Goal: Task Accomplishment & Management: Use online tool/utility

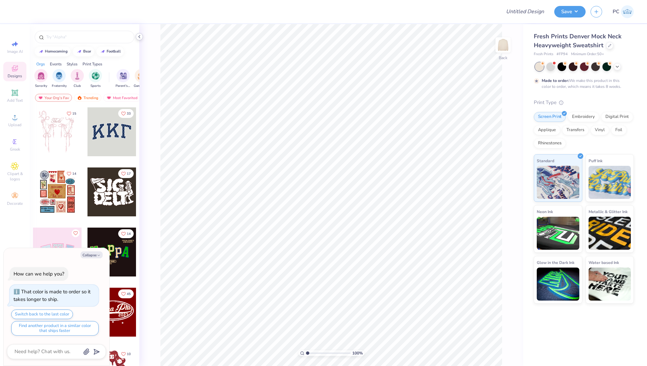
click at [139, 36] on polyline at bounding box center [139, 36] width 1 height 3
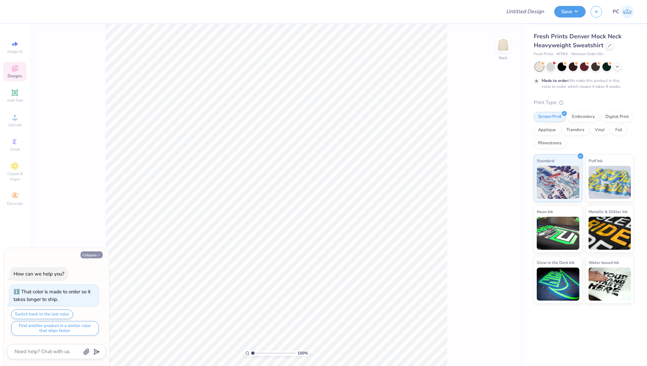
click at [89, 253] on button "Collapse" at bounding box center [92, 254] width 22 height 7
type textarea "x"
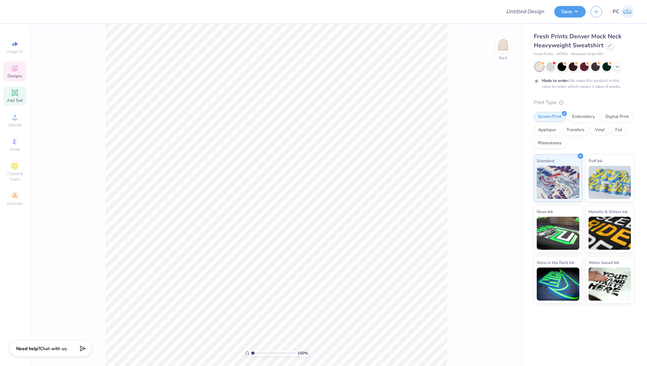
click at [16, 98] on span "Add Text" at bounding box center [15, 100] width 16 height 5
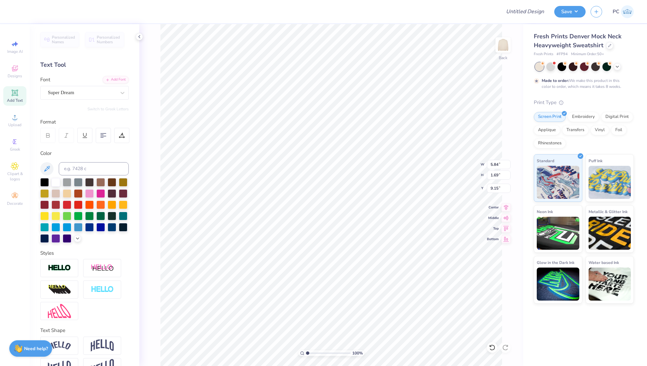
scroll to position [0, 1]
type textarea "TRI DELTA"
click at [90, 94] on div "Super Dream" at bounding box center [81, 92] width 69 height 10
click at [81, 140] on div at bounding box center [84, 144] width 83 height 11
type input "Fresh"
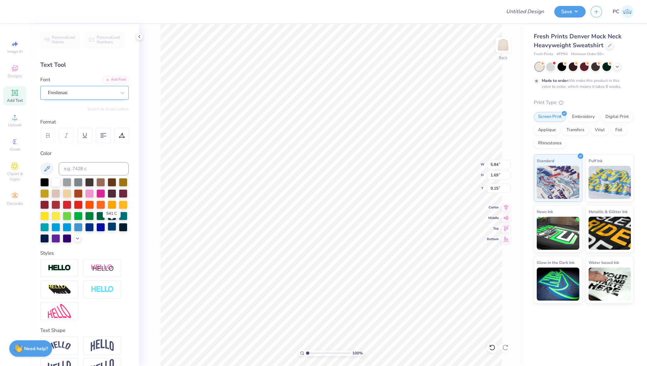
click at [112, 226] on div at bounding box center [112, 226] width 9 height 9
click at [104, 92] on div "Freshman" at bounding box center [81, 92] width 69 height 10
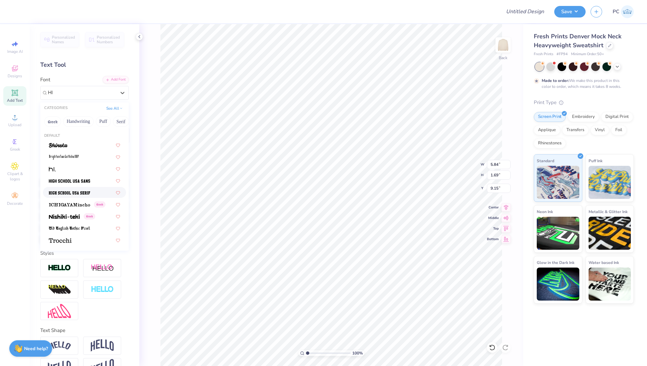
click at [88, 191] on img at bounding box center [69, 192] width 41 height 5
type input "HI"
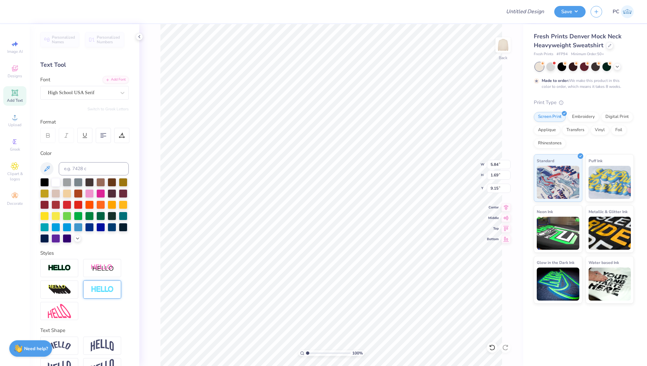
scroll to position [17, 0]
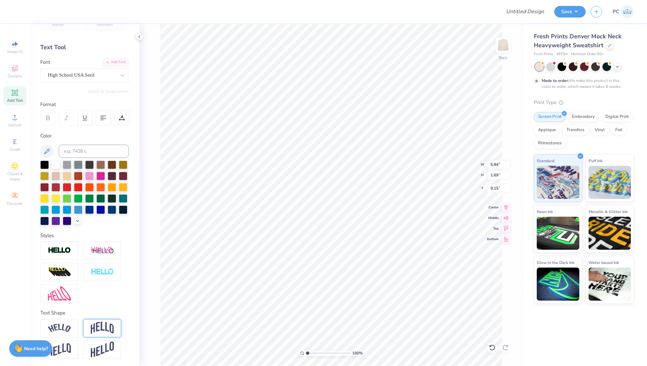
click at [97, 321] on img at bounding box center [102, 327] width 23 height 13
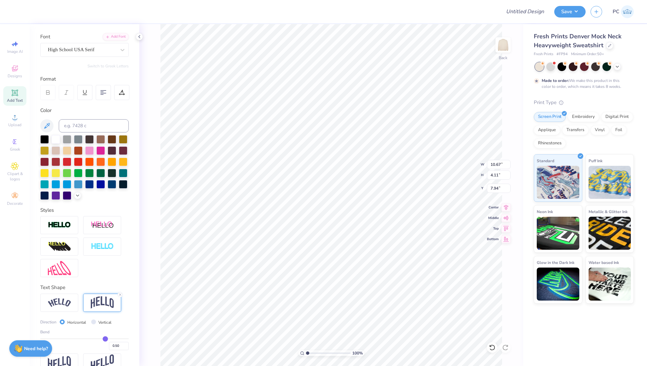
scroll to position [47, 0]
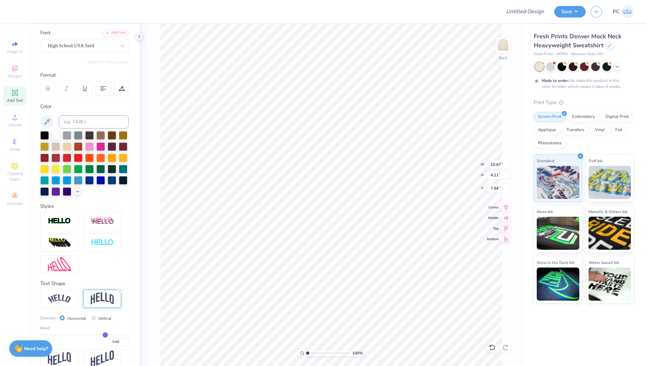
type input "0.49"
type input "0.48"
type input "0.47"
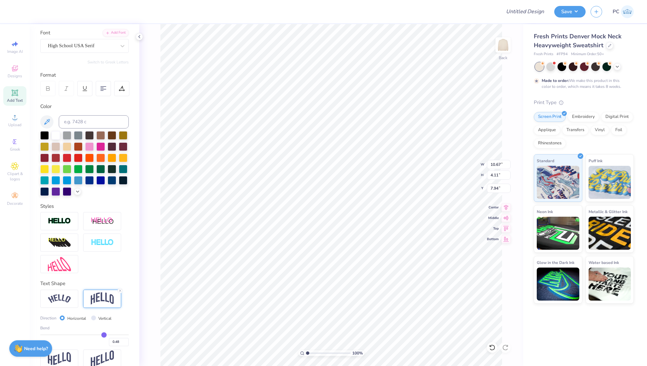
type input "0.47"
type input "0.46"
type input "0.45"
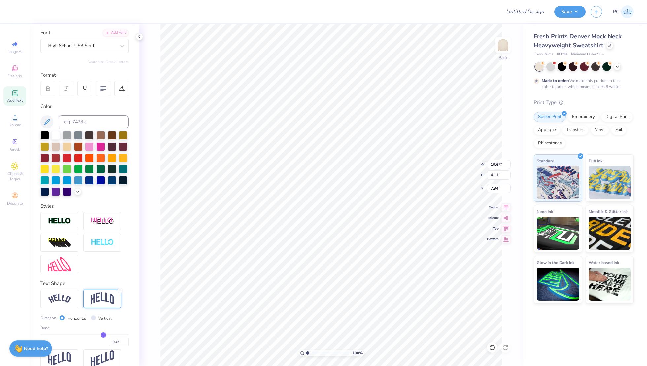
type input "0.44"
type input "0.43"
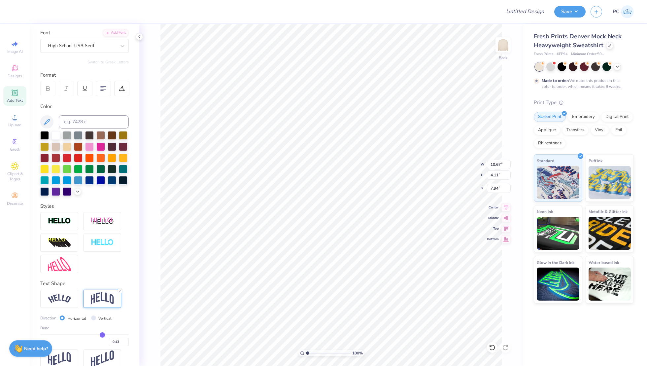
click at [102, 334] on input "range" at bounding box center [84, 334] width 88 height 1
type input "3.78"
type input "8.11"
type input "2.63"
type input "11.28"
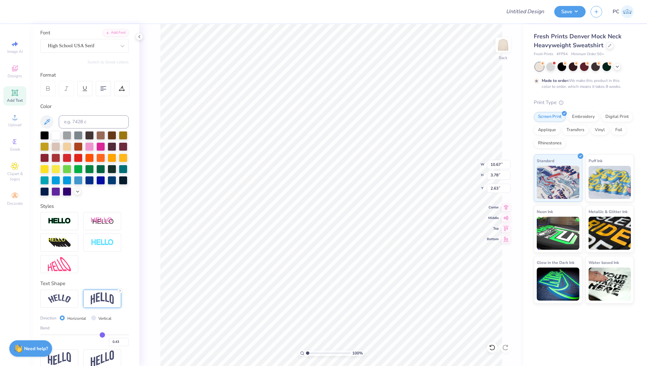
type input "3.99"
type input "2.66"
type input "12.24"
type input "4.33"
click at [507, 207] on icon at bounding box center [506, 207] width 4 height 6
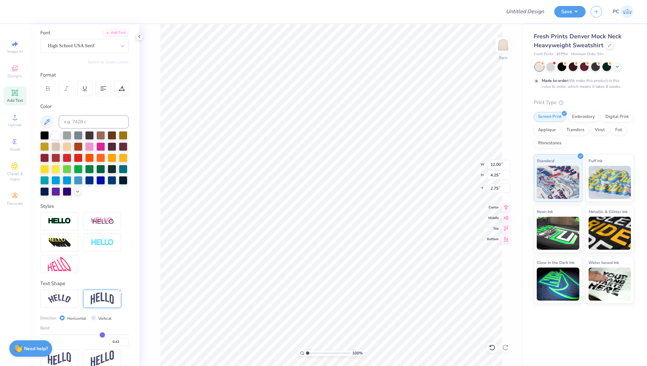
type input "12.00"
type input "4.25"
type input "2.75"
click at [503, 204] on icon at bounding box center [505, 206] width 9 height 8
click at [510, 339] on div "100 % Back" at bounding box center [331, 195] width 384 height 342
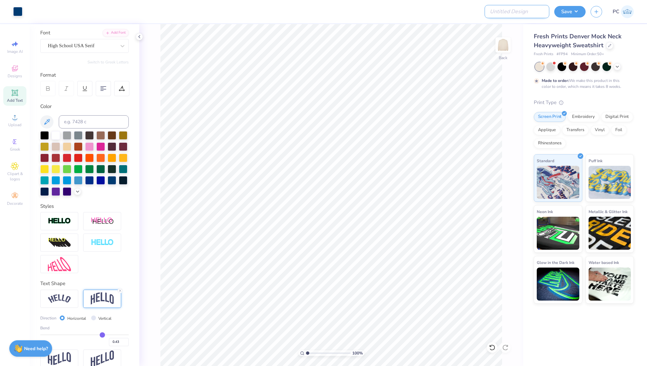
click at [528, 10] on input "Design Title" at bounding box center [516, 11] width 65 height 13
type input "Merch"
click at [570, 10] on button "Save" at bounding box center [569, 11] width 31 height 12
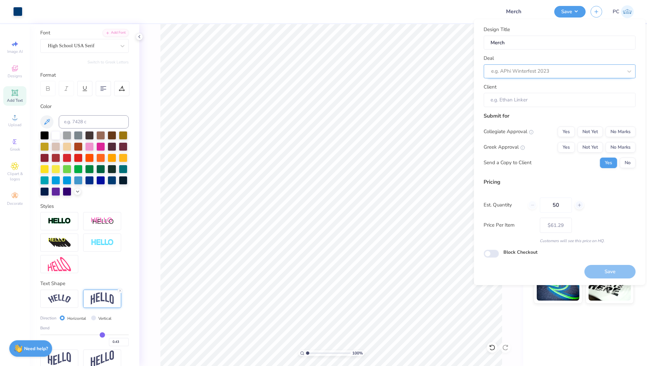
click at [512, 72] on div at bounding box center [556, 71] width 131 height 9
type input "C"
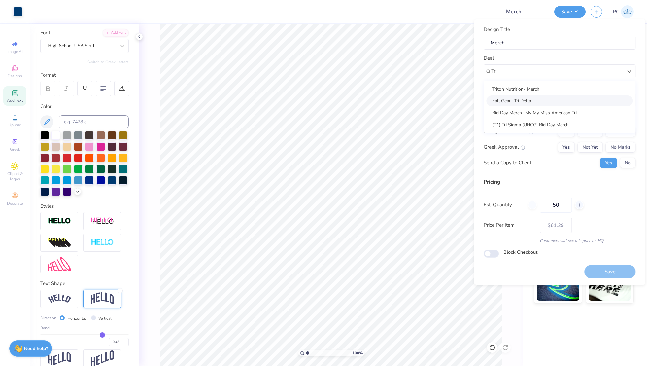
click at [528, 97] on div "Fall Gear- Tri Delta" at bounding box center [559, 100] width 147 height 11
type input "Tr"
type input "[PERSON_NAME]"
click at [616, 128] on button "No Marks" at bounding box center [620, 131] width 30 height 11
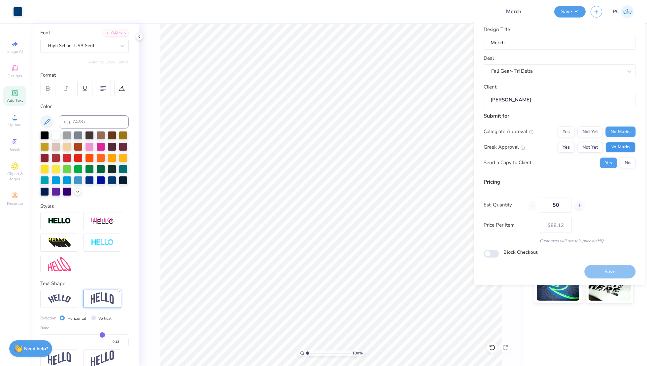
click at [618, 149] on button "No Marks" at bounding box center [620, 147] width 30 height 11
type input "$61.29"
click at [491, 255] on input "Block Checkout" at bounding box center [490, 253] width 15 height 8
checkbox input "true"
click at [623, 273] on button "Save" at bounding box center [609, 272] width 51 height 14
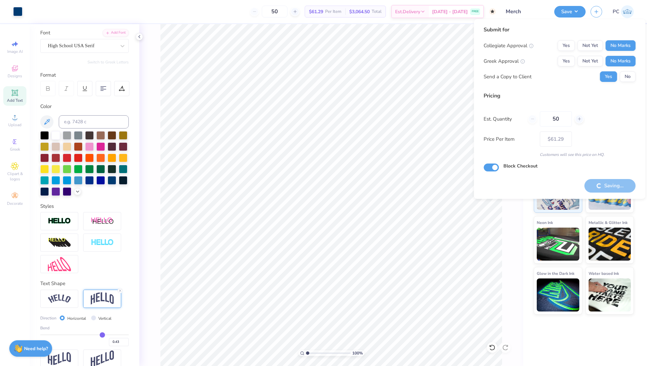
type input "– –"
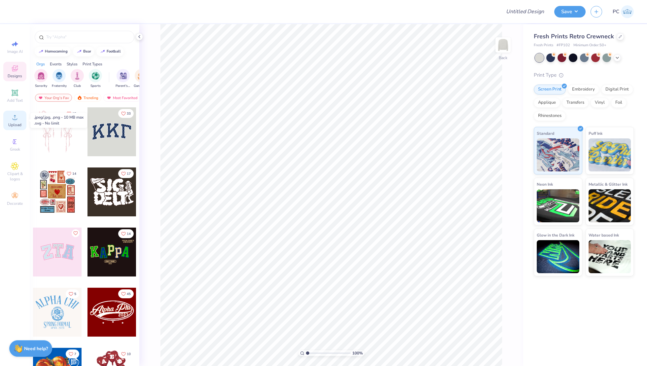
click at [17, 120] on icon at bounding box center [15, 117] width 8 height 8
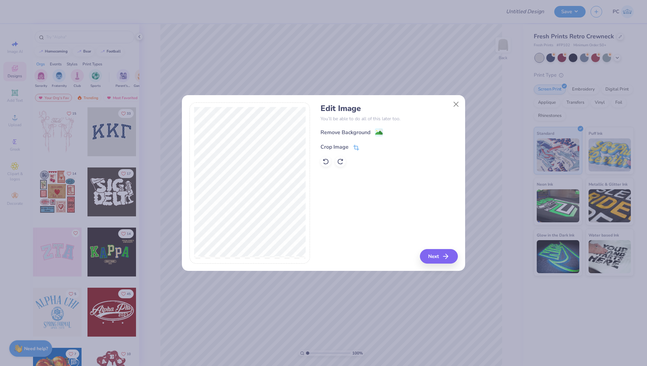
click at [356, 147] on icon at bounding box center [356, 148] width 6 height 6
click at [366, 147] on polyline at bounding box center [367, 146] width 3 height 2
click at [381, 127] on div "Edit Image You’ll be able to do all of this later too. Remove Background Crop I…" at bounding box center [388, 135] width 137 height 63
click at [379, 129] on g at bounding box center [379, 133] width 8 height 8
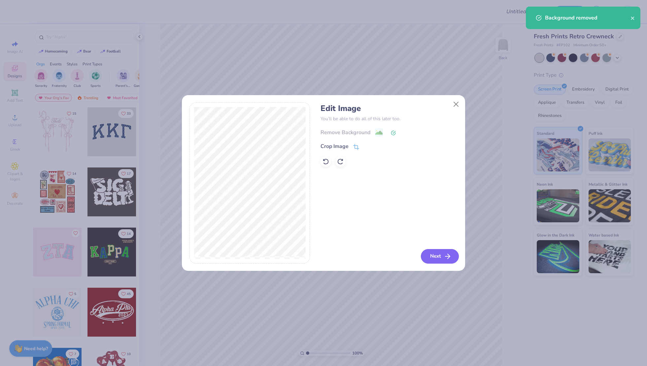
click at [426, 259] on button "Next" at bounding box center [440, 256] width 38 height 15
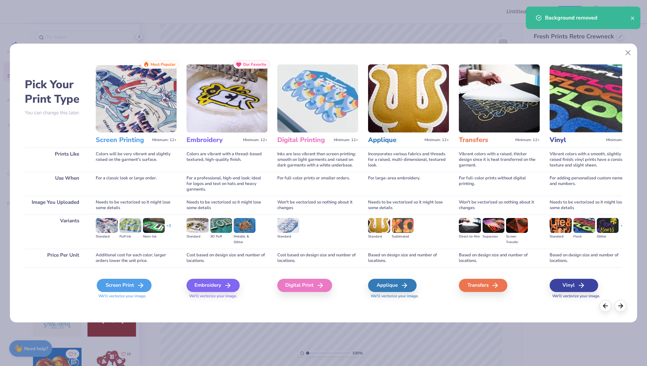
click at [142, 287] on icon at bounding box center [141, 285] width 8 height 8
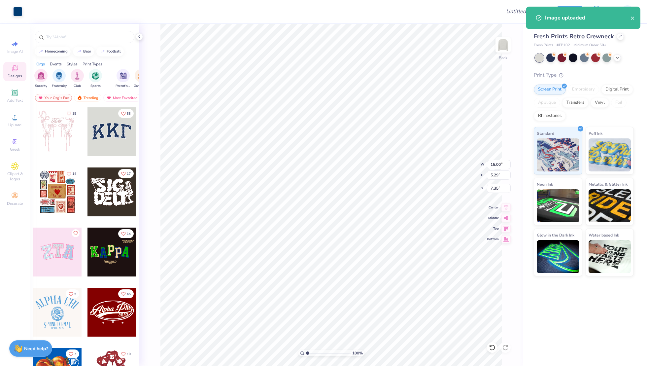
type input "3.36"
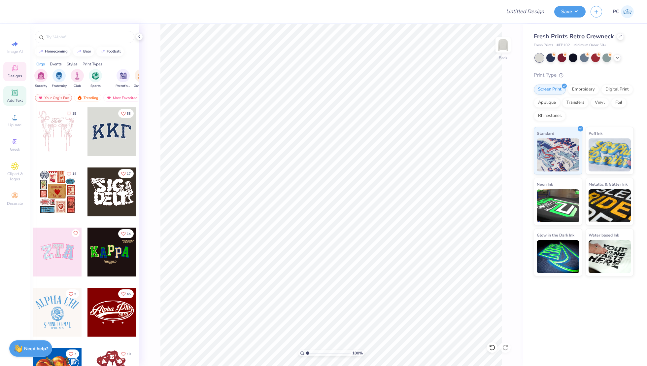
click at [13, 97] on div "Add Text" at bounding box center [14, 95] width 23 height 19
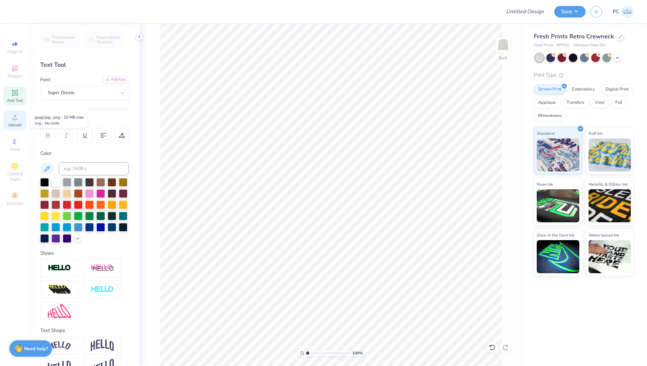
click at [14, 125] on span "Upload" at bounding box center [14, 124] width 13 height 5
click at [15, 105] on div "Add Text" at bounding box center [14, 95] width 23 height 19
type textarea "Tri Delta"
click at [111, 226] on div at bounding box center [112, 226] width 9 height 9
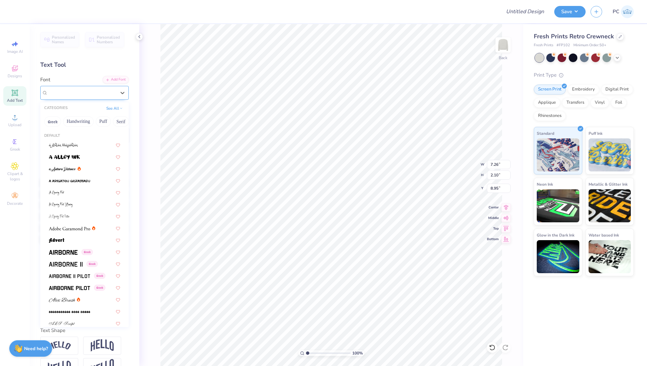
click at [84, 91] on div "Super Dream" at bounding box center [81, 92] width 69 height 10
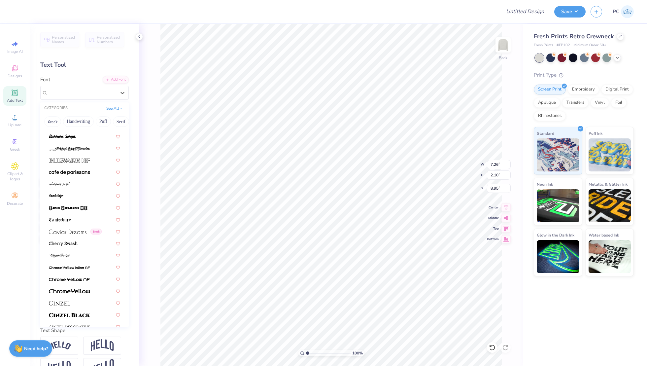
scroll to position [627, 0]
click at [85, 174] on div at bounding box center [84, 171] width 83 height 11
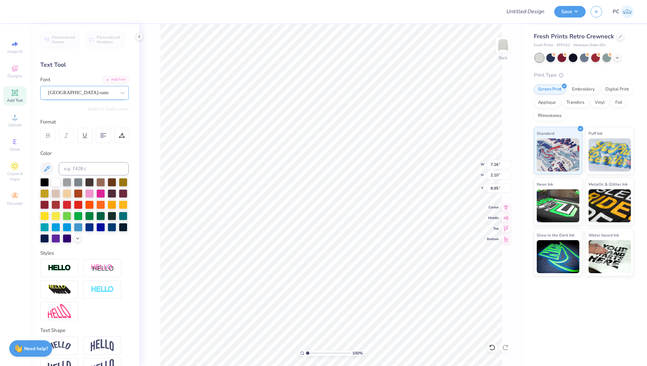
click at [66, 89] on div "cafe de paris-sans" at bounding box center [81, 92] width 69 height 10
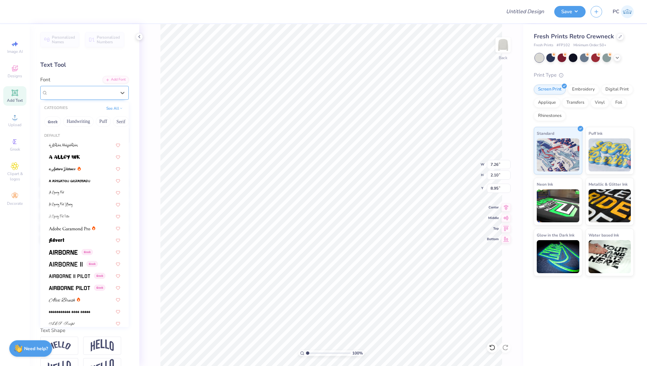
click at [87, 95] on div "cafe de paris-sans" at bounding box center [82, 93] width 68 height 8
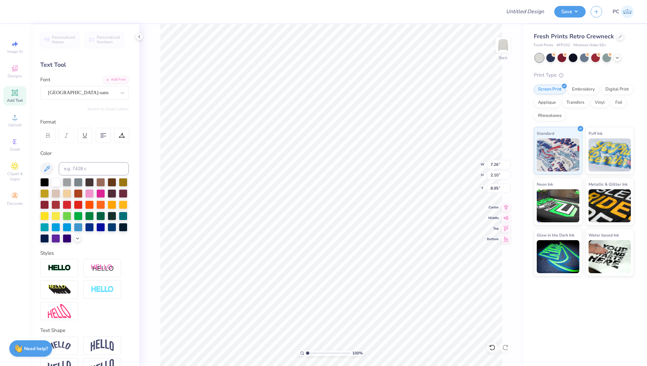
click at [141, 113] on div "100 % Back W 7.26 7.26 " H 2.10 2.10 " Y 8.95 8.95 " Center Middle Top Bottom" at bounding box center [331, 195] width 384 height 342
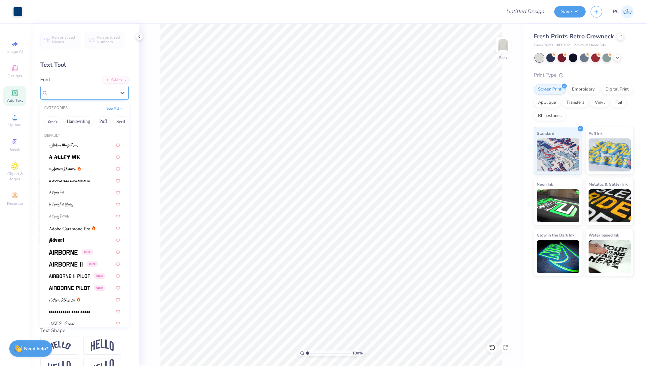
click at [101, 91] on div "cafe de paris-sans" at bounding box center [81, 92] width 69 height 10
click at [119, 123] on button "Serif" at bounding box center [121, 121] width 16 height 11
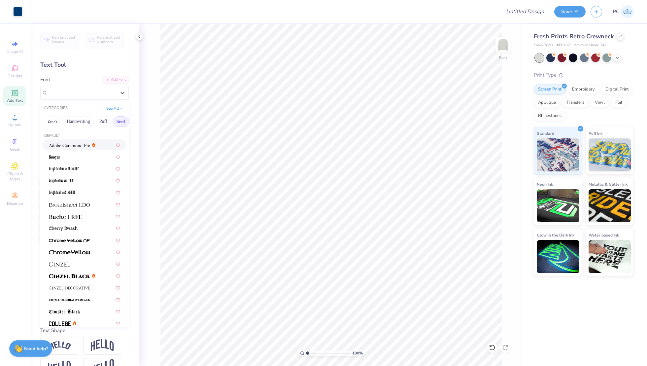
click at [84, 144] on img at bounding box center [69, 145] width 41 height 5
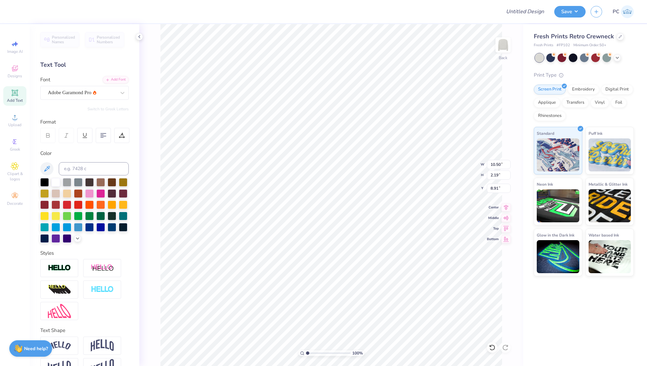
scroll to position [0, 1]
type textarea "TRI DELTA"
type input "5.43"
type input "0.77"
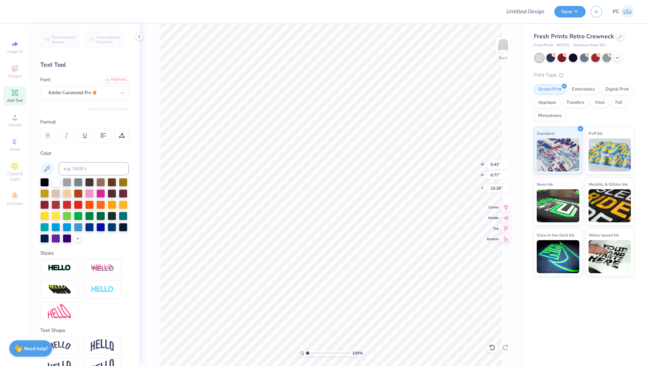
type input "10.28"
type input "2.23"
type input "9.09"
type input "1.29"
type input "2.00"
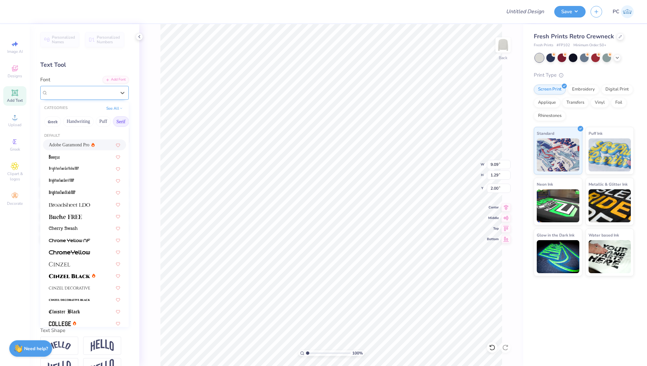
click at [109, 98] on div "Adobe Garamond Pro" at bounding box center [84, 93] width 88 height 14
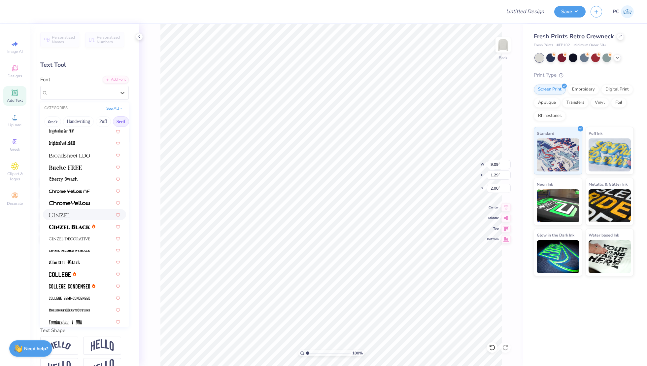
click at [74, 215] on div at bounding box center [84, 214] width 71 height 7
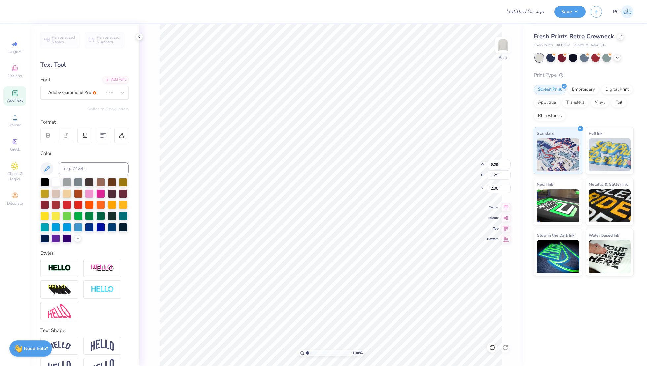
type input "9.04"
type input "1.32"
type input "1.99"
click at [93, 96] on div at bounding box center [82, 92] width 68 height 9
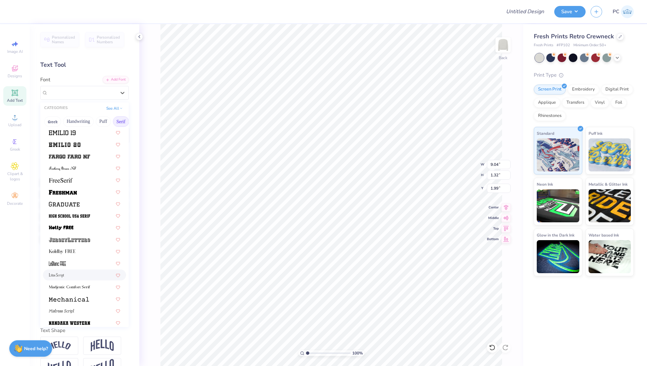
scroll to position [524, 0]
click at [85, 213] on img at bounding box center [69, 215] width 41 height 5
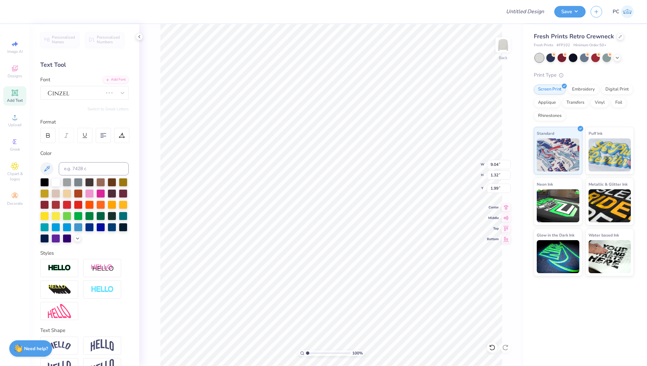
type input "8.13"
type input "1.45"
type input "1.92"
click at [95, 86] on div "High School USA Serif" at bounding box center [84, 93] width 88 height 14
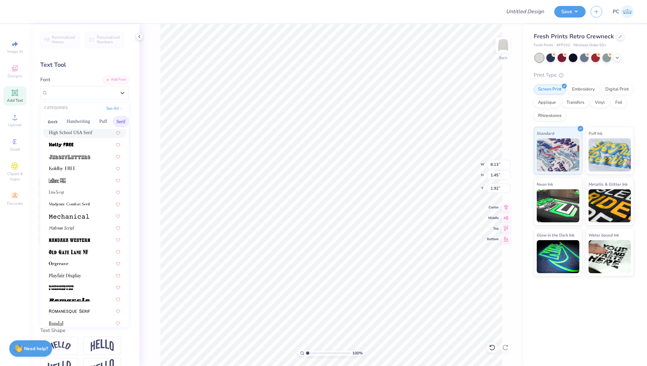
scroll to position [756, 0]
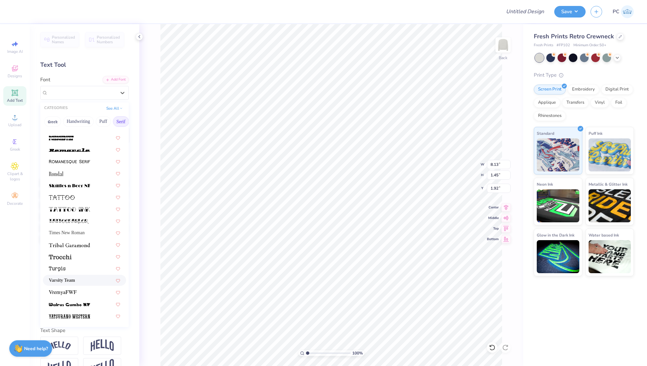
click at [81, 280] on div "Varsity Team" at bounding box center [84, 280] width 71 height 7
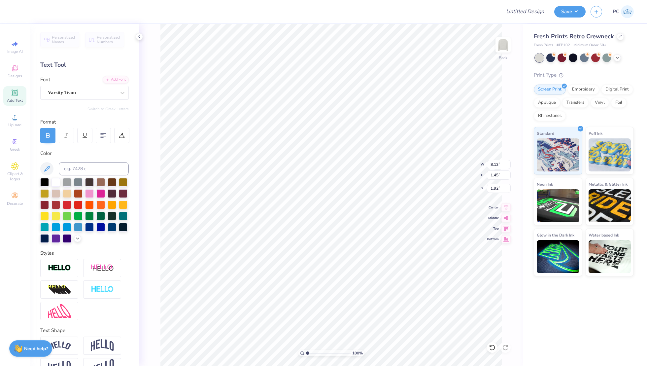
type input "8.39"
type input "1.29"
type input "2.00"
click at [69, 92] on div "Varsity Team" at bounding box center [81, 92] width 69 height 10
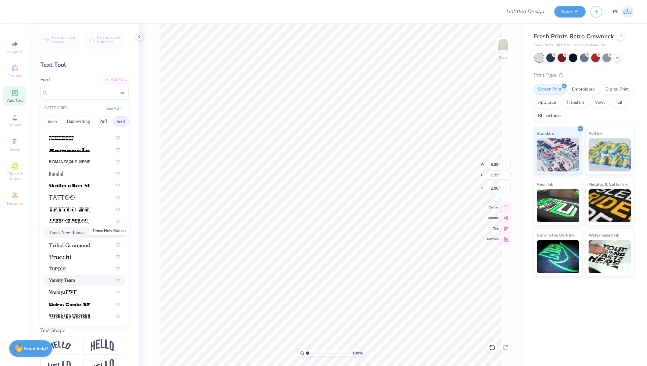
click at [71, 232] on span "Times New Roman" at bounding box center [67, 232] width 36 height 7
type input "9.73"
type input "1.28"
type input "1.90"
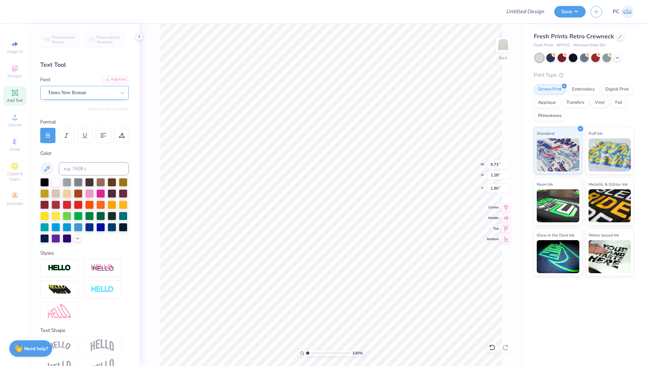
click at [103, 96] on div "Times New Roman" at bounding box center [81, 92] width 69 height 10
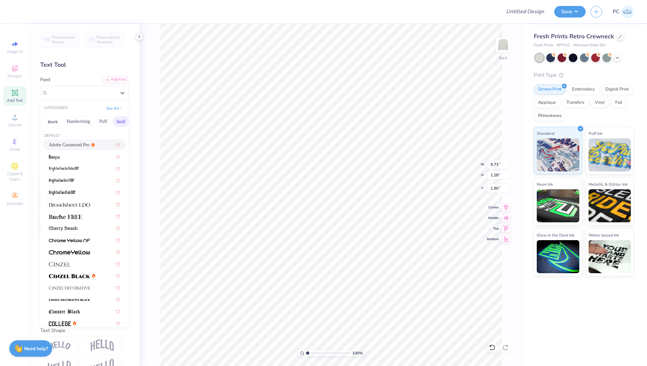
click at [82, 144] on span "Adobe Garamond Pro" at bounding box center [69, 144] width 41 height 7
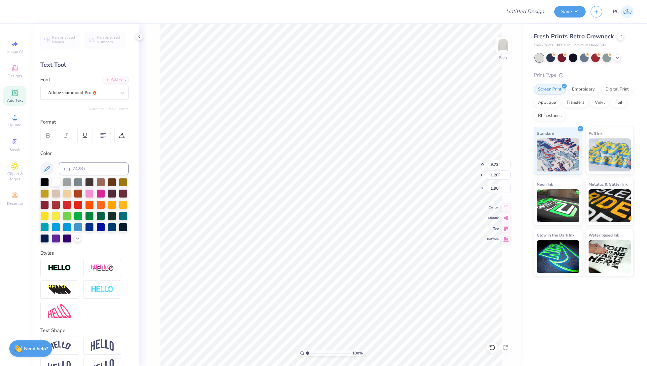
type input "9.09"
type input "1.29"
type input "2.00"
click at [8, 95] on div "Add Text" at bounding box center [14, 95] width 23 height 19
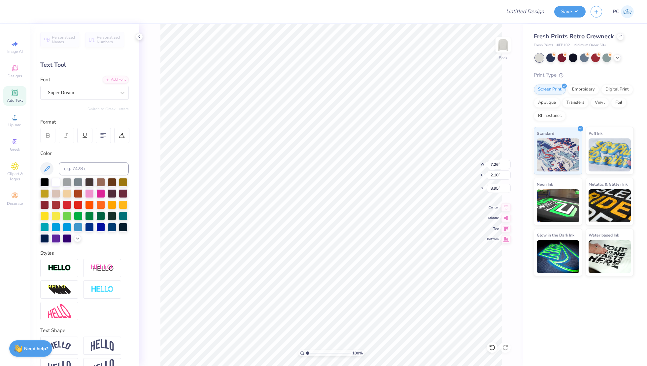
type textarea "University of Missouri"
click at [111, 228] on div at bounding box center [112, 226] width 9 height 9
click at [89, 91] on div "Super Dream" at bounding box center [81, 92] width 69 height 10
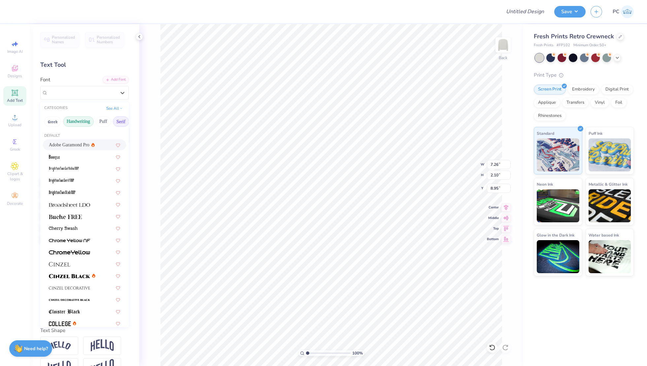
click at [79, 122] on button "Handwriting" at bounding box center [78, 121] width 31 height 11
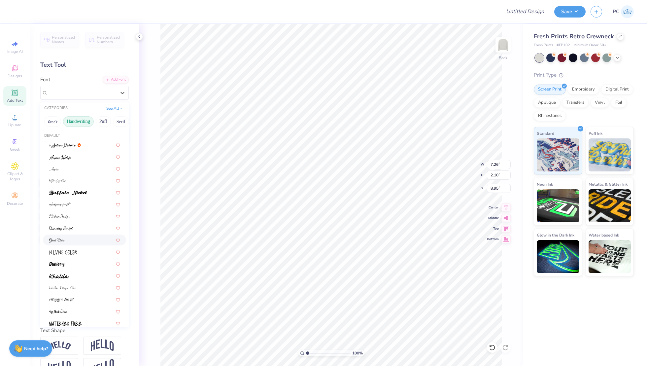
scroll to position [150, 0]
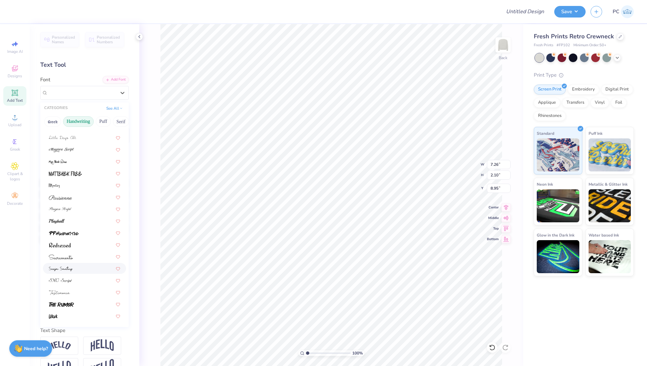
click at [67, 269] on img at bounding box center [61, 268] width 24 height 5
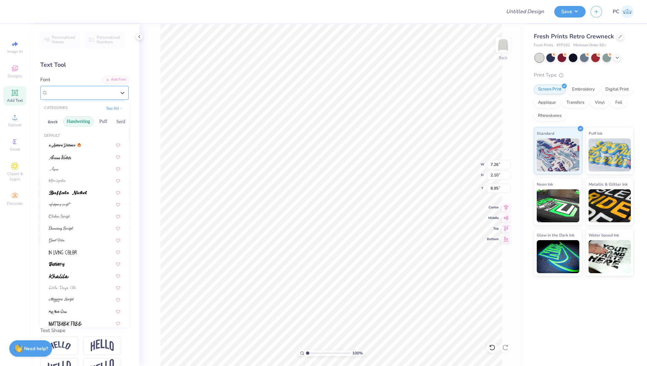
click at [72, 95] on div "Senja Santuy" at bounding box center [81, 92] width 69 height 10
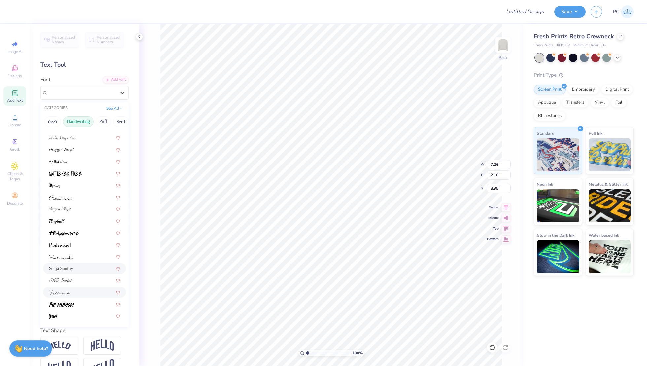
click at [66, 288] on span at bounding box center [59, 291] width 21 height 7
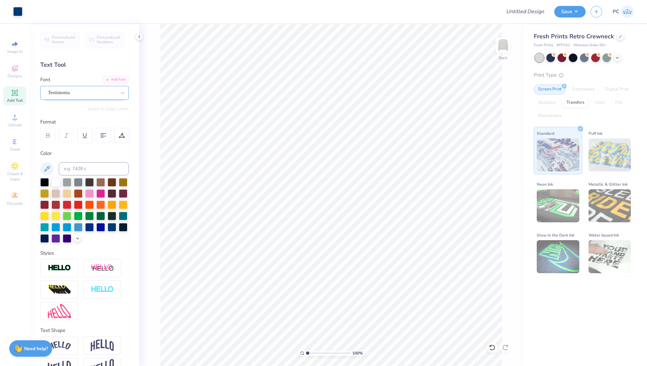
click at [110, 86] on div "Testimonia" at bounding box center [84, 93] width 88 height 14
click at [88, 94] on div "Adobe Garamond Pro" at bounding box center [81, 92] width 69 height 10
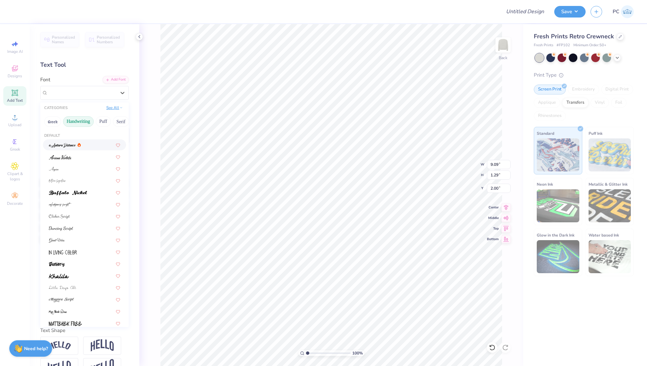
click at [112, 109] on button "See All" at bounding box center [114, 107] width 20 height 7
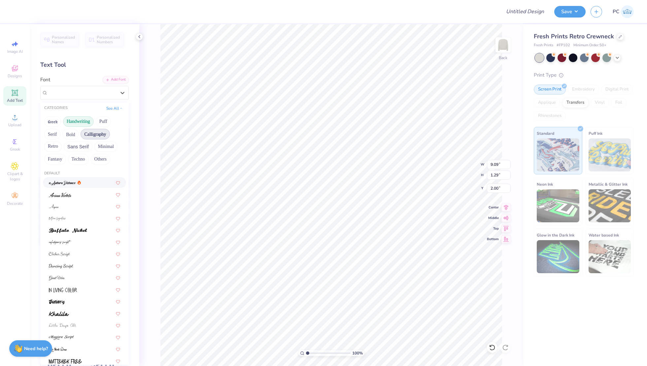
click at [93, 130] on button "Calligraphy" at bounding box center [95, 134] width 29 height 11
click at [77, 292] on div at bounding box center [84, 289] width 71 height 7
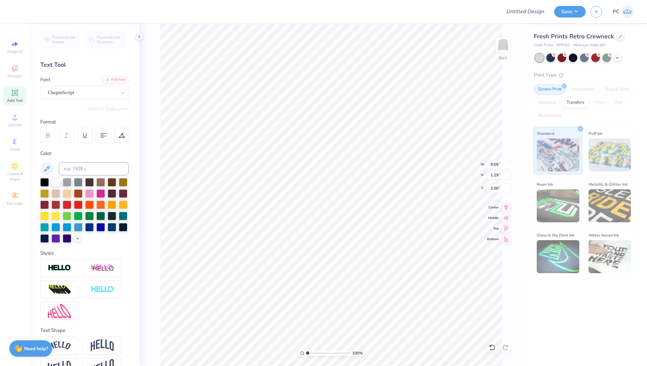
type input "15.10"
type input "1.93"
type input "1.68"
click at [86, 90] on div "ChopinScript" at bounding box center [81, 92] width 69 height 10
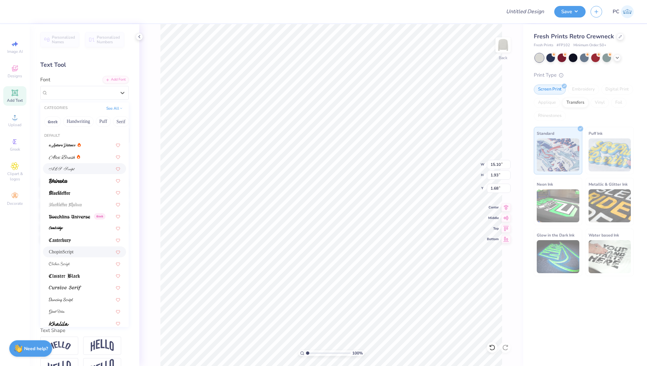
click at [77, 171] on div at bounding box center [84, 168] width 71 height 7
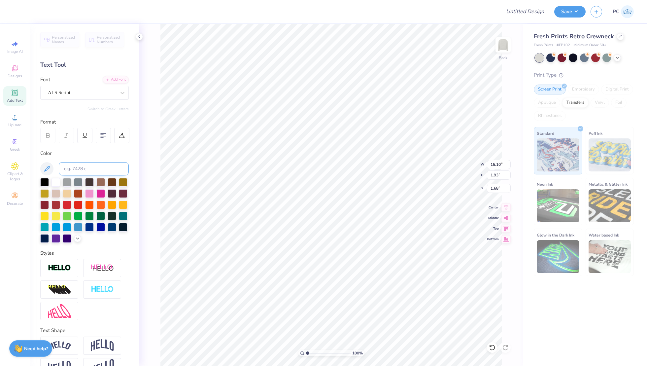
type input "14.58"
type input "1.55"
type input "1.87"
type textarea "Tri Delta"
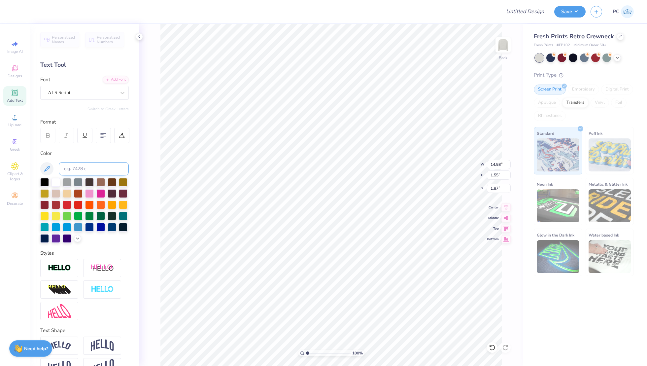
scroll to position [0, 1]
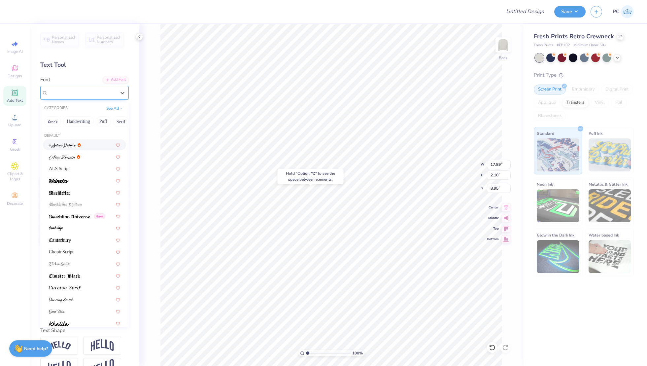
click at [89, 96] on div "Testimonia" at bounding box center [81, 92] width 69 height 10
click at [95, 123] on div "Greek Handwriting Puff Serif Bold Calligraphy Retro Sans Serif Minimal Fantasy …" at bounding box center [84, 121] width 88 height 15
click at [96, 122] on button "Puff" at bounding box center [103, 121] width 15 height 11
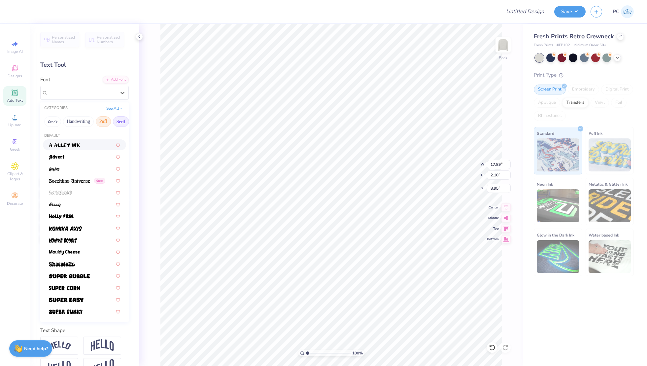
click at [120, 121] on button "Serif" at bounding box center [121, 121] width 16 height 11
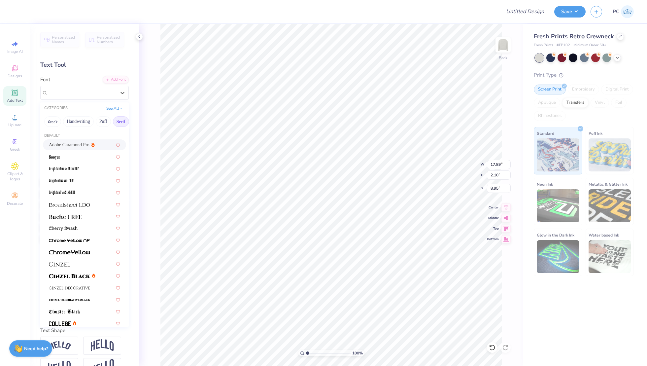
click at [73, 147] on span "Adobe Garamond Pro" at bounding box center [69, 144] width 41 height 7
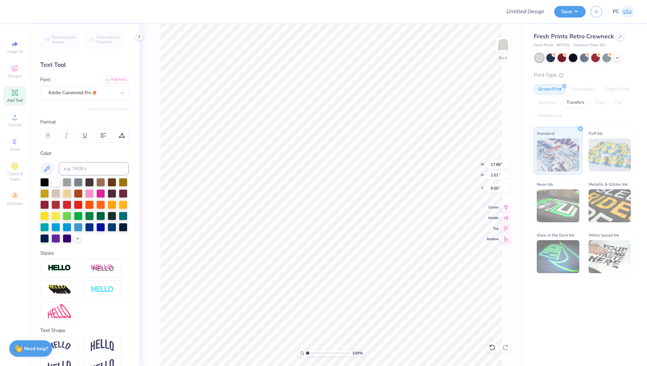
type input "2.01"
type input "9.00"
click at [92, 95] on div "Adobe Garamond Pro" at bounding box center [81, 92] width 69 height 10
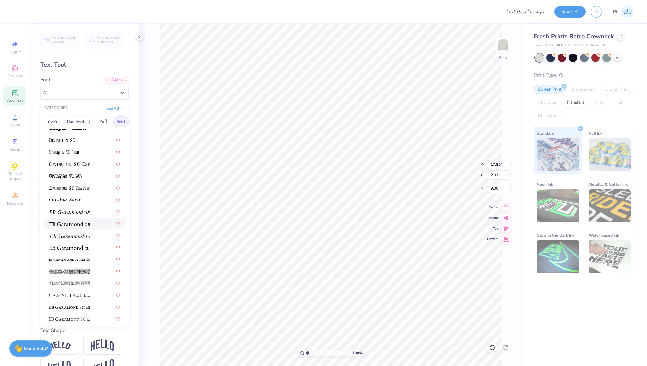
scroll to position [330, 0]
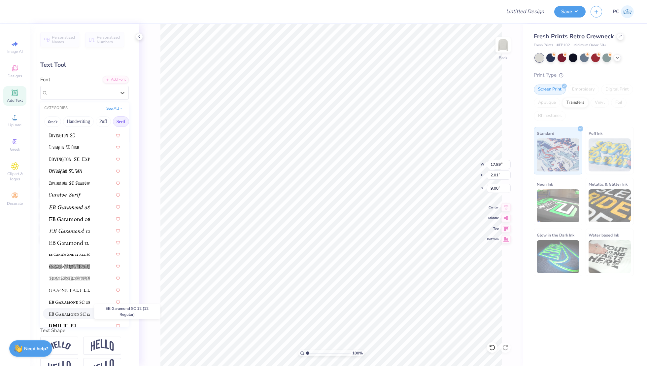
click at [73, 314] on img at bounding box center [69, 314] width 41 height 5
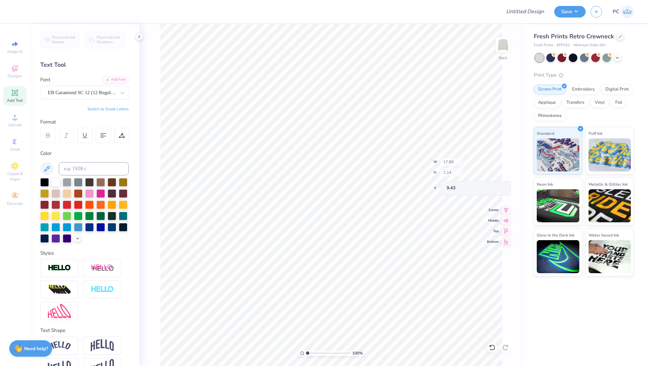
type input "8.08"
type input "0.51"
type input "10.05"
type input "3.64"
click at [352, 210] on li "Duplicate" at bounding box center [358, 207] width 52 height 13
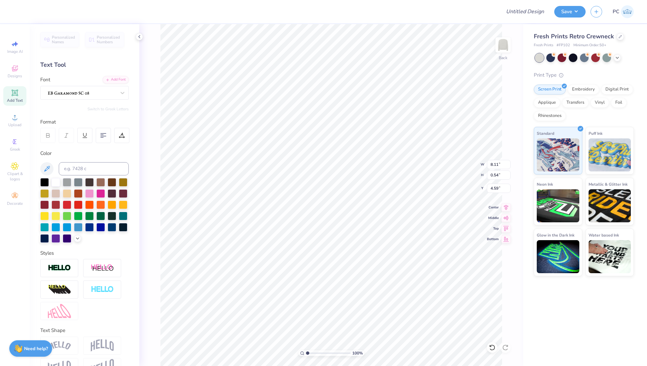
type input "8.11"
type input "0.54"
type input "4.59"
type textarea "o"
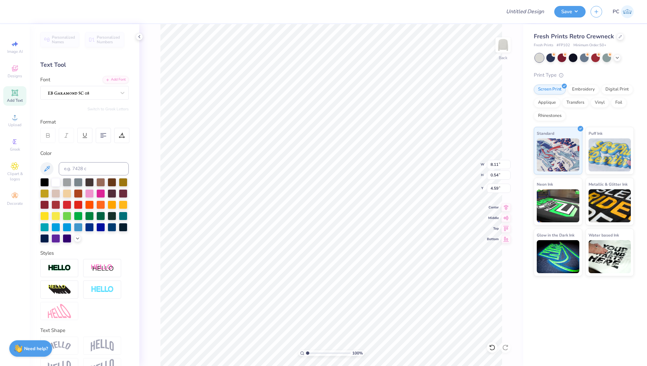
type textarea "EST. 1915"
click at [71, 90] on div at bounding box center [81, 92] width 69 height 10
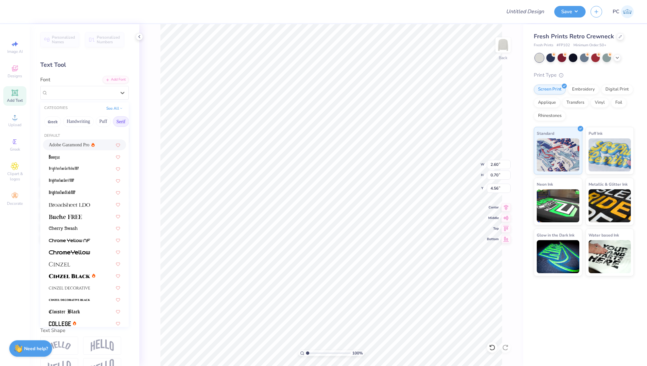
click at [74, 142] on span "Adobe Garamond Pro" at bounding box center [69, 144] width 41 height 7
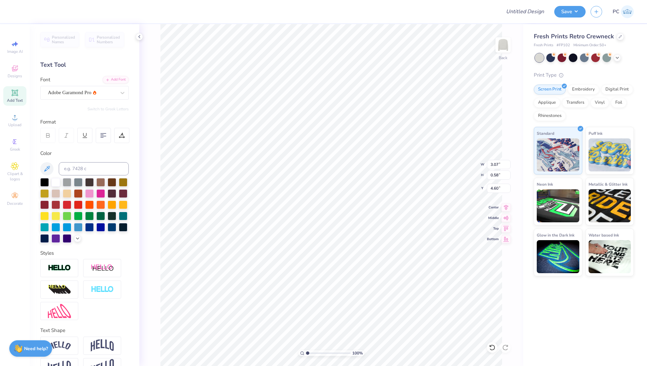
type input "3.07"
type input "0.58"
type input "4.60"
type input "1.65"
type input "0.31"
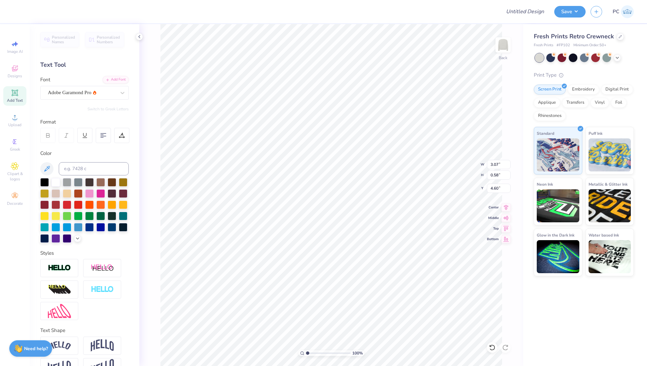
type input "4.87"
type input "4.41"
type input "1.83"
type input "0.35"
click at [506, 206] on icon at bounding box center [506, 207] width 4 height 6
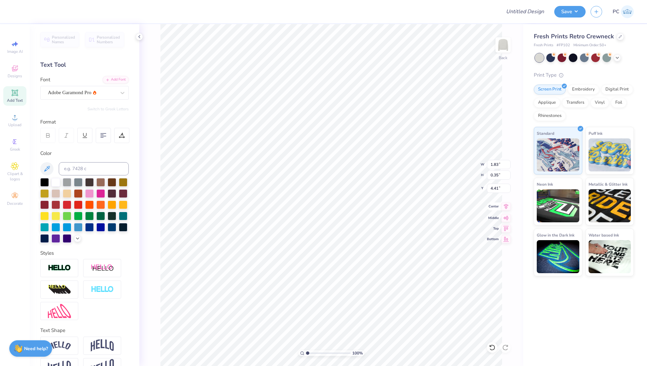
type input "8.08"
type input "0.51"
type input "3.63"
click at [505, 205] on icon at bounding box center [506, 207] width 4 height 6
type input "7.17"
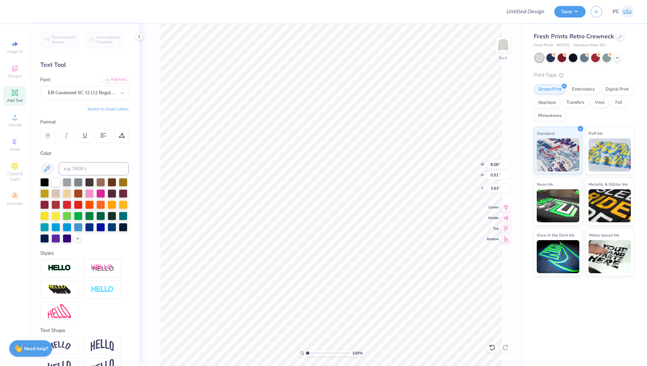
type input "1.38"
type input "1.96"
click at [507, 209] on icon at bounding box center [505, 206] width 9 height 8
click at [360, 238] on li "Group" at bounding box center [367, 239] width 52 height 13
type input "9.10"
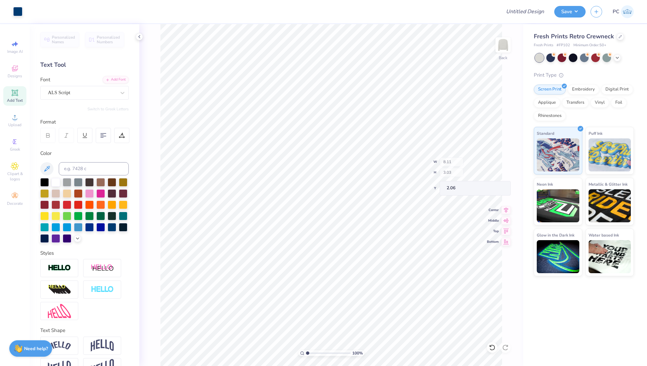
type input "3.03"
type input "1.74"
type input "1.49"
type input "1.19"
type input "1.49"
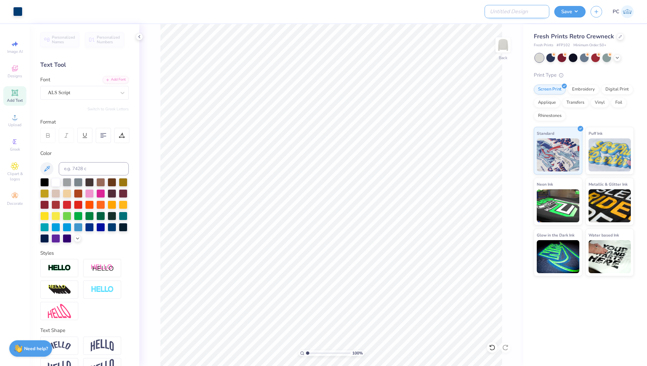
click at [516, 11] on input "Design Title" at bounding box center [516, 11] width 65 height 13
type input "Merch"
click at [561, 13] on button "Save" at bounding box center [569, 11] width 31 height 12
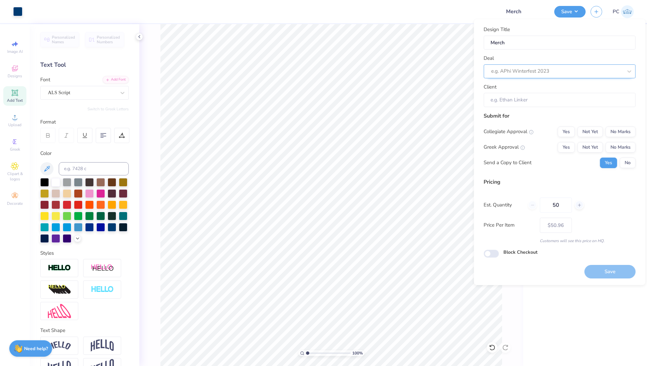
click at [541, 74] on div at bounding box center [556, 71] width 131 height 9
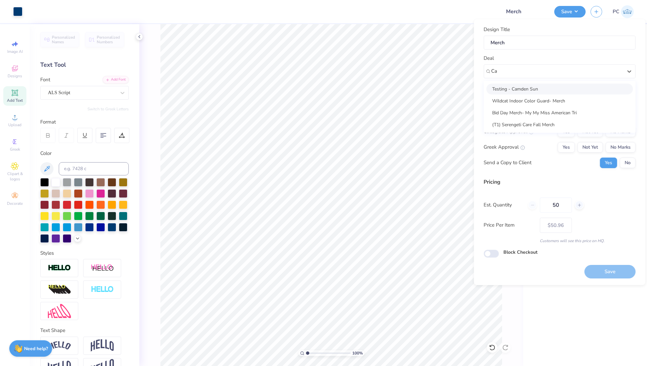
type input "C"
click at [522, 96] on div "Fall Gear- Tri Delta" at bounding box center [559, 100] width 147 height 11
type input "Tri"
type input "[PERSON_NAME]"
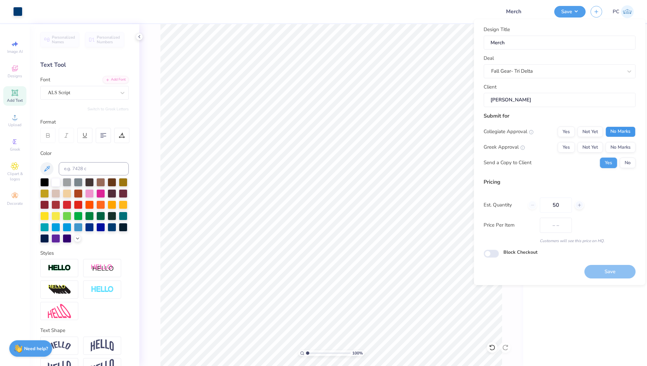
click at [625, 134] on button "No Marks" at bounding box center [620, 131] width 30 height 11
click at [623, 149] on button "No Marks" at bounding box center [620, 147] width 30 height 11
type input "$50.96"
click at [492, 247] on div "Design Title Merch Deal Fall Gear- Tri Delta Client Caroline Hameister Submit f…" at bounding box center [559, 142] width 152 height 232
click at [499, 255] on div "Block Checkout" at bounding box center [559, 252] width 152 height 9
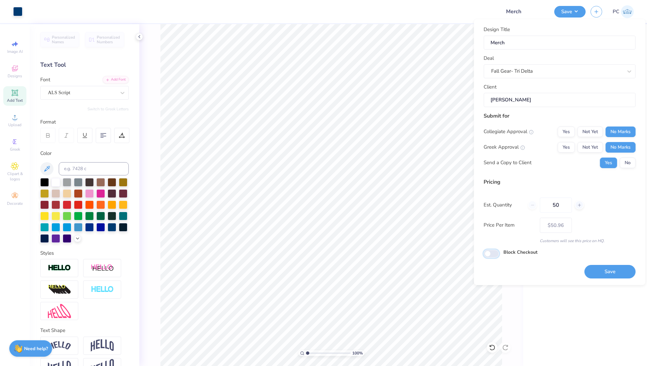
click at [498, 255] on input "Block Checkout" at bounding box center [490, 253] width 15 height 8
checkbox input "true"
click at [613, 277] on button "Save" at bounding box center [609, 272] width 51 height 14
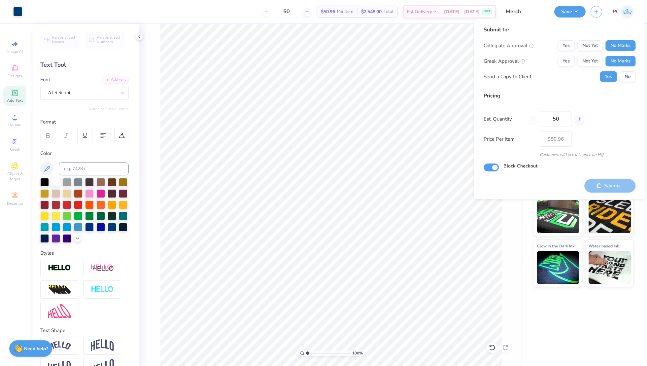
type input "– –"
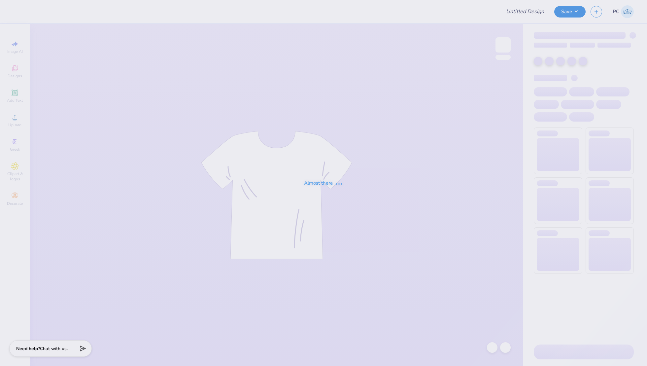
type input "Merch"
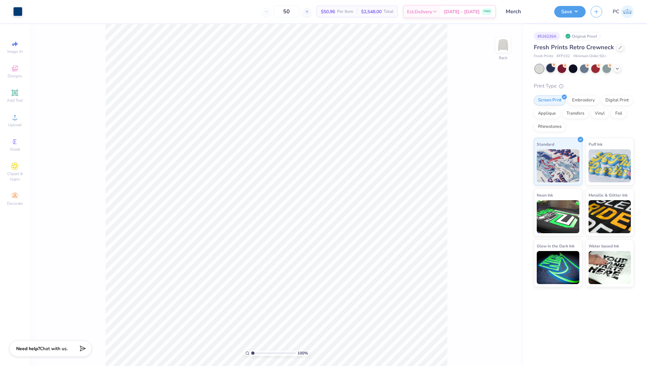
click at [548, 70] on div at bounding box center [550, 68] width 9 height 9
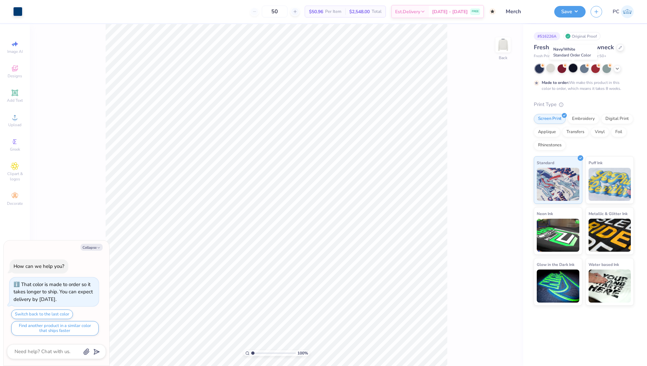
click at [574, 68] on div at bounding box center [573, 68] width 9 height 9
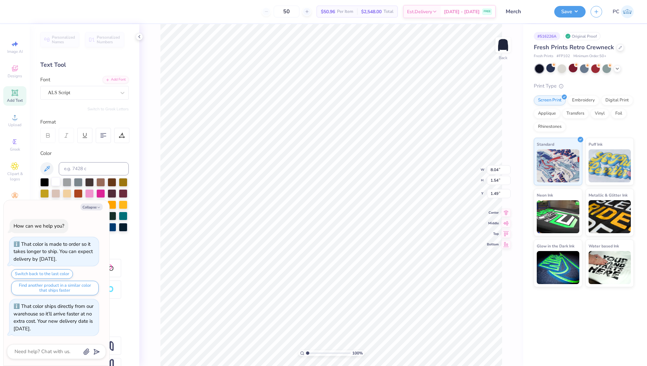
click at [56, 182] on div at bounding box center [55, 181] width 9 height 9
type textarea "x"
type input "3.33"
click at [54, 181] on div at bounding box center [55, 181] width 9 height 9
click at [54, 180] on div at bounding box center [55, 181] width 9 height 9
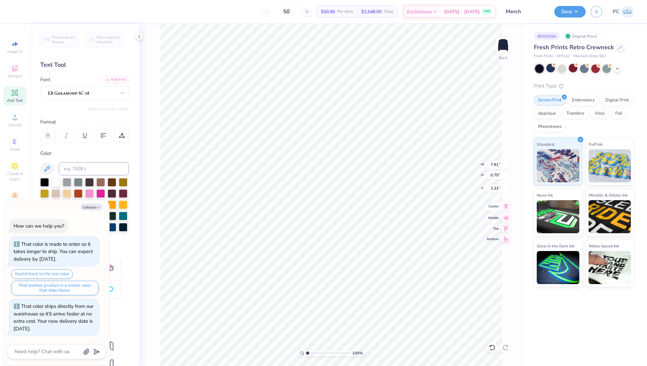
click at [507, 206] on icon at bounding box center [505, 206] width 9 height 8
click at [503, 209] on icon at bounding box center [505, 206] width 9 height 8
click at [506, 205] on icon at bounding box center [505, 206] width 9 height 8
type textarea "x"
type input "1.46"
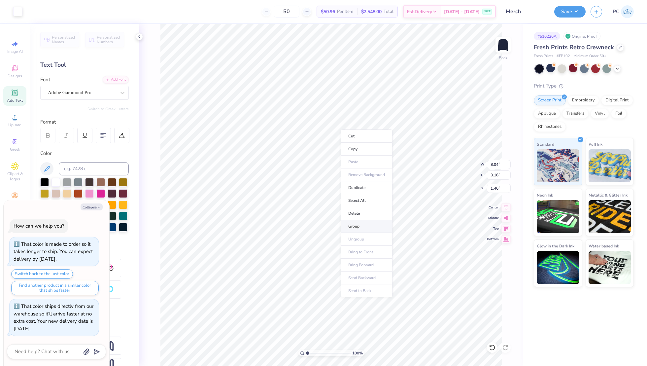
click at [357, 223] on li "Group" at bounding box center [367, 226] width 52 height 13
click at [572, 69] on div at bounding box center [573, 68] width 9 height 9
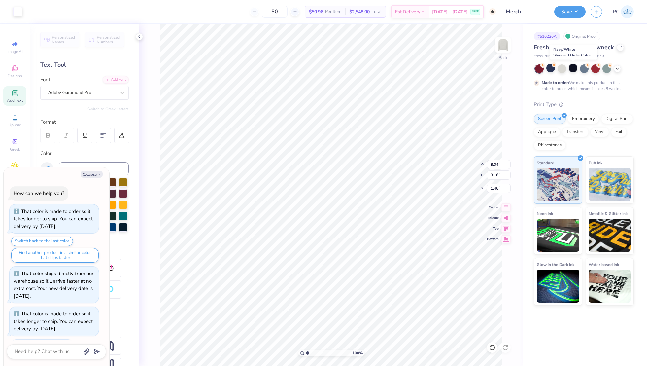
scroll to position [28, 0]
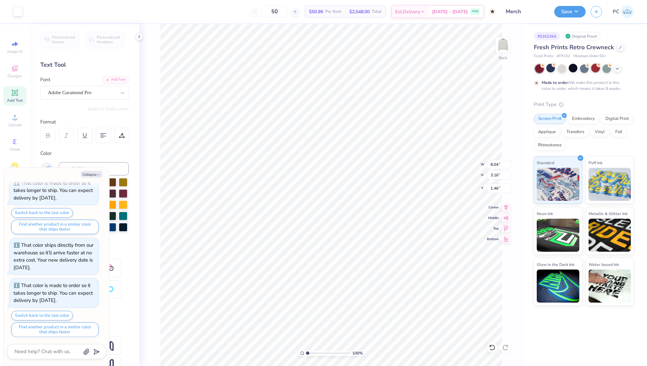
click at [594, 68] on div at bounding box center [595, 68] width 9 height 9
type textarea "x"
